Goal: Task Accomplishment & Management: Use online tool/utility

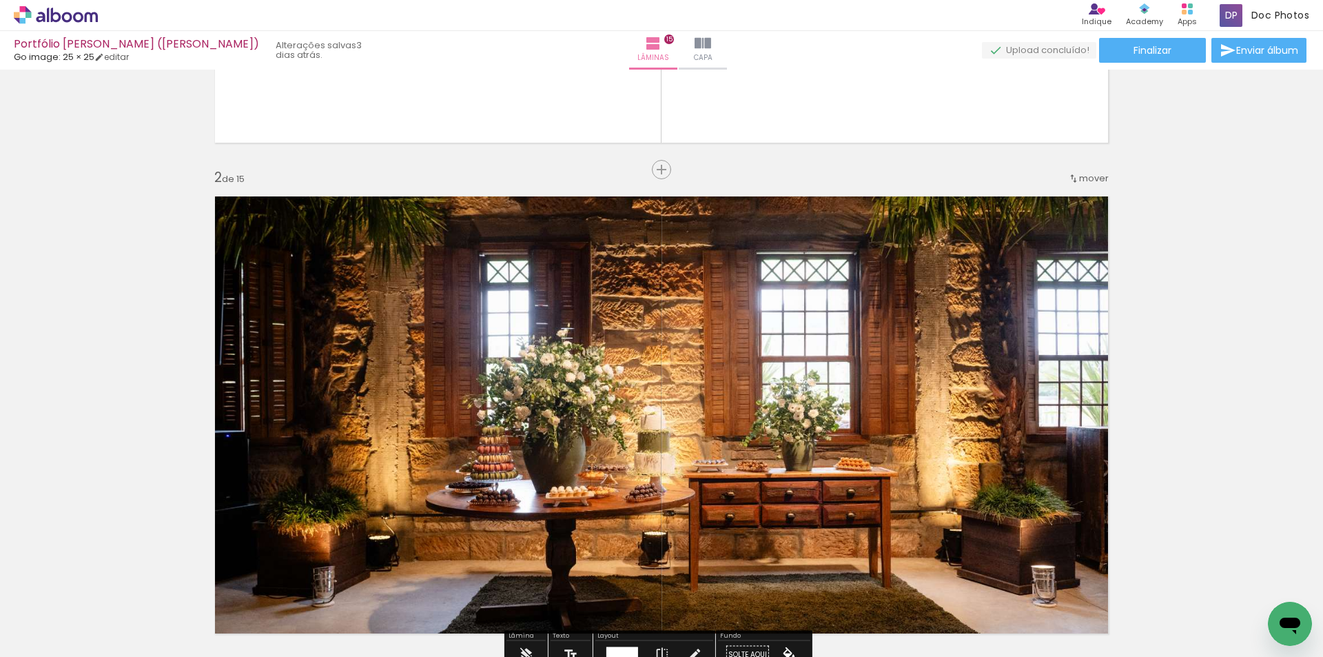
scroll to position [827, 0]
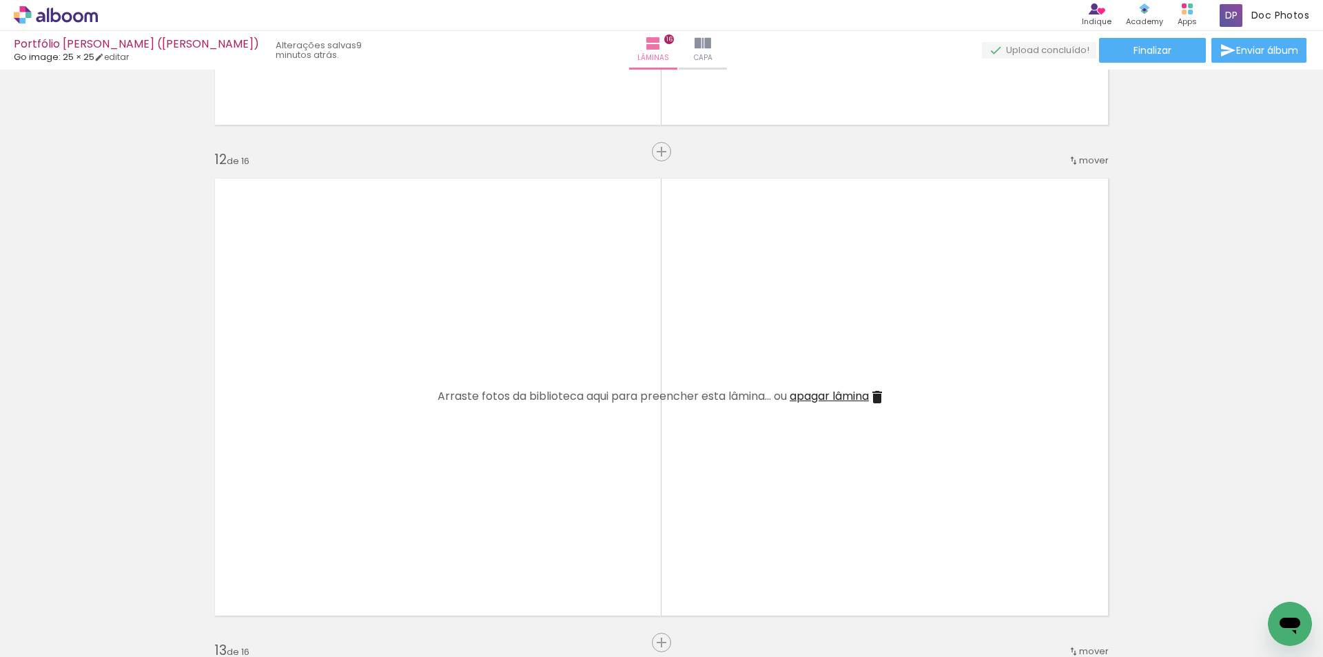
scroll to position [0, 3639]
